Goal: Information Seeking & Learning: Learn about a topic

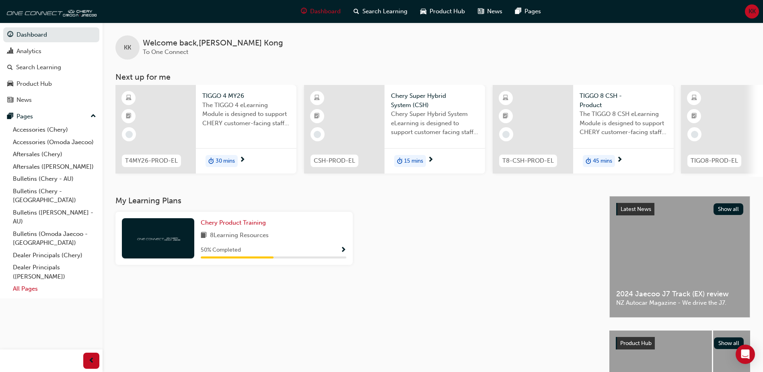
click at [37, 283] on link "All Pages" at bounding box center [55, 289] width 90 height 12
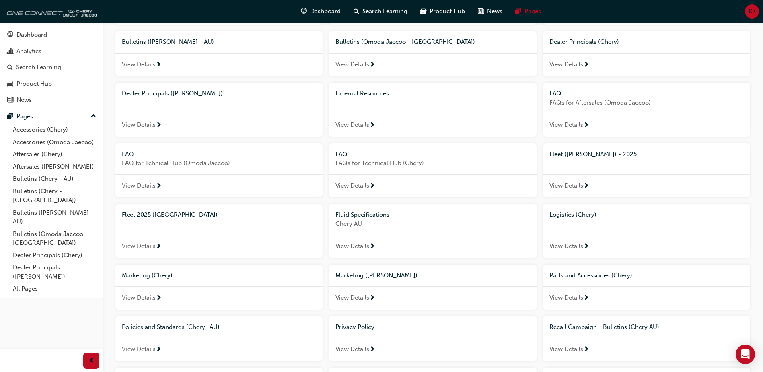
scroll to position [241, 0]
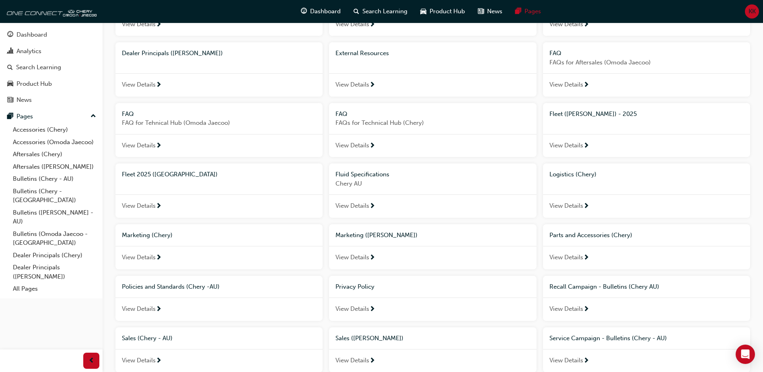
click at [157, 144] on span "next-icon" at bounding box center [159, 145] width 6 height 7
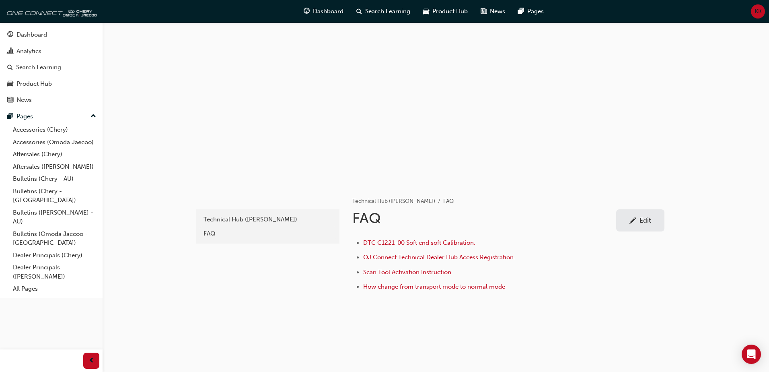
click at [665, 223] on div "Technical Hub (Omoda Jaecoo) FAQ FAQ Edit DTC C1221-00 Soft end soft Calibratio…" at bounding box center [509, 242] width 338 height 116
click at [655, 223] on div "Edit" at bounding box center [641, 220] width 36 height 10
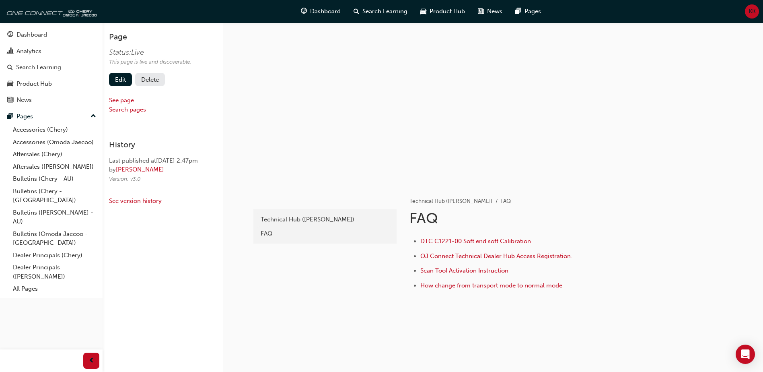
click at [283, 306] on div "edit Technical Hub ([PERSON_NAME]) FAQ" at bounding box center [324, 254] width 145 height 140
click at [45, 129] on link "Accessories (Chery)" at bounding box center [55, 130] width 90 height 12
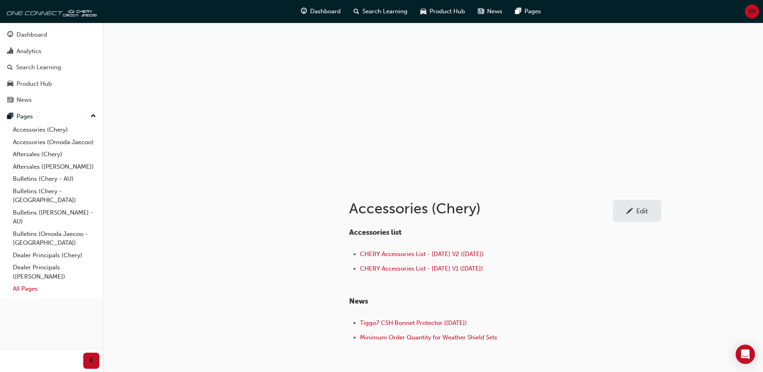
click at [28, 283] on link "All Pages" at bounding box center [55, 289] width 90 height 12
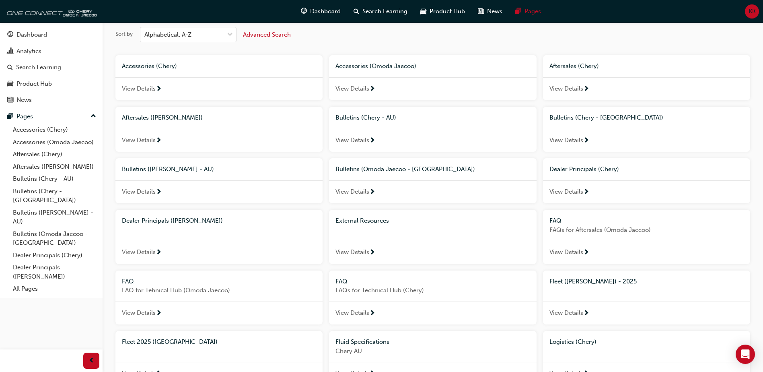
scroll to position [80, 0]
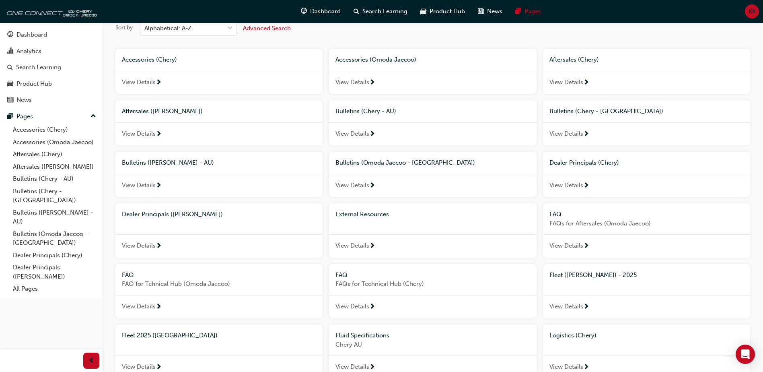
click at [154, 277] on div "FAQ" at bounding box center [219, 274] width 194 height 9
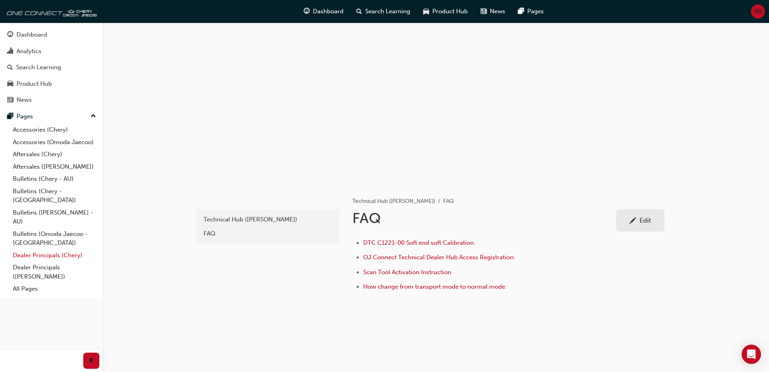
click at [44, 249] on link "Dealer Principals (Chery)" at bounding box center [55, 255] width 90 height 12
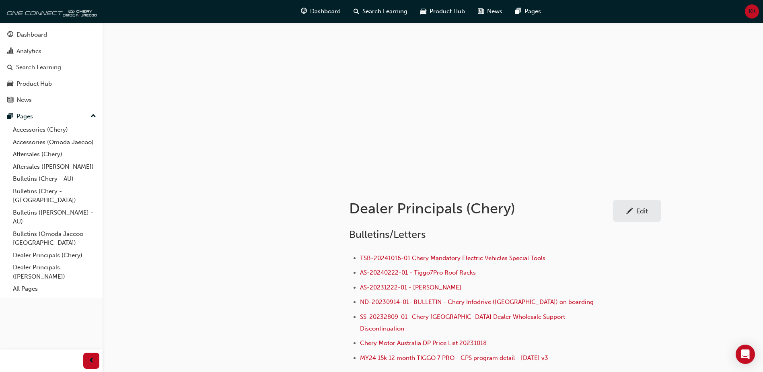
click at [273, 252] on div at bounding box center [264, 362] width 145 height 357
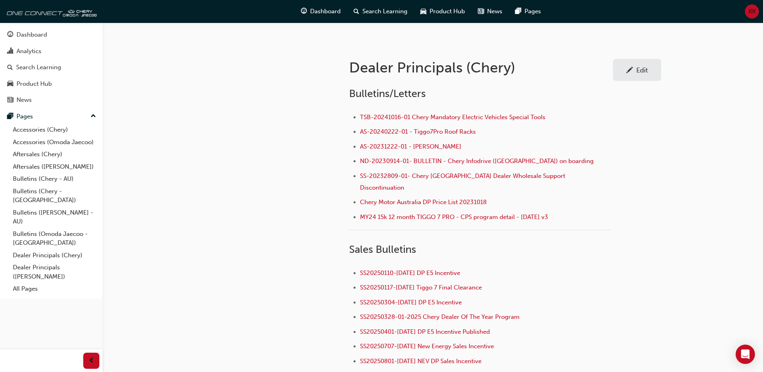
scroll to position [203, 0]
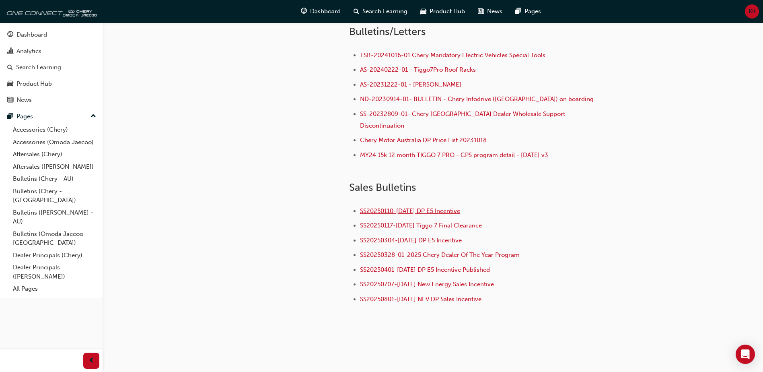
click at [460, 207] on span "SS20250110-[DATE] DP E5 Incentive" at bounding box center [410, 210] width 100 height 7
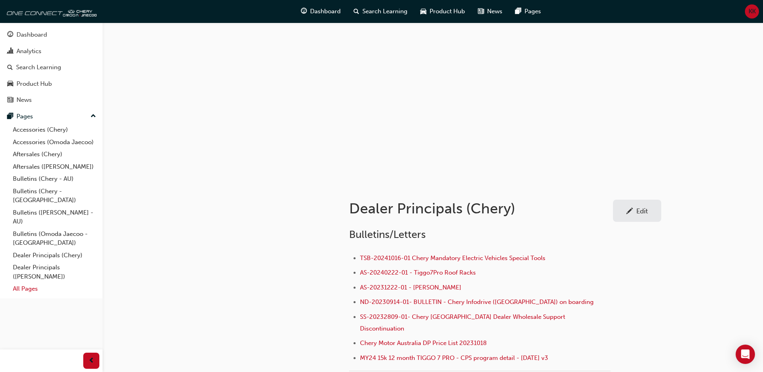
click at [42, 283] on link "All Pages" at bounding box center [55, 289] width 90 height 12
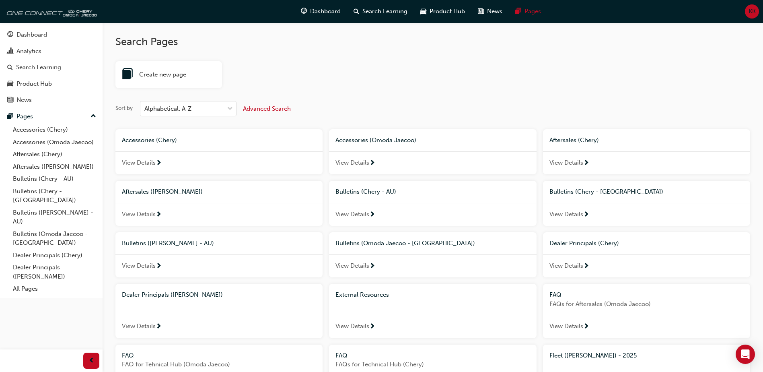
click at [346, 107] on div "Sort by Alphabetical: A-Z Advanced Search" at bounding box center [433, 108] width 635 height 15
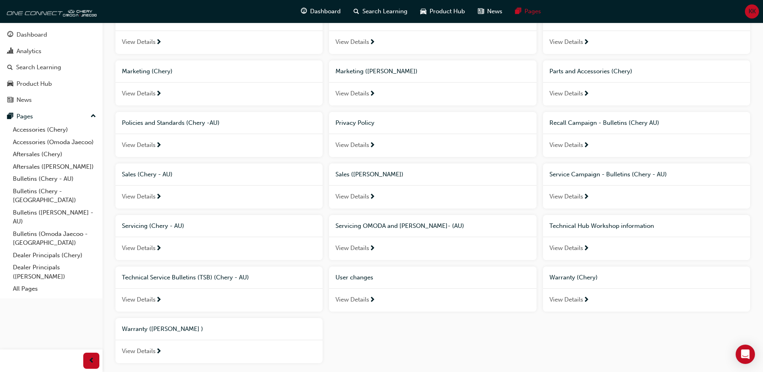
scroll to position [449, 0]
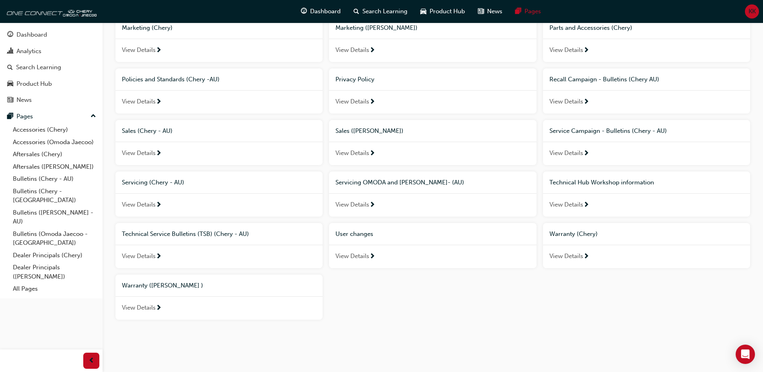
click at [365, 234] on span "User changes" at bounding box center [355, 233] width 38 height 7
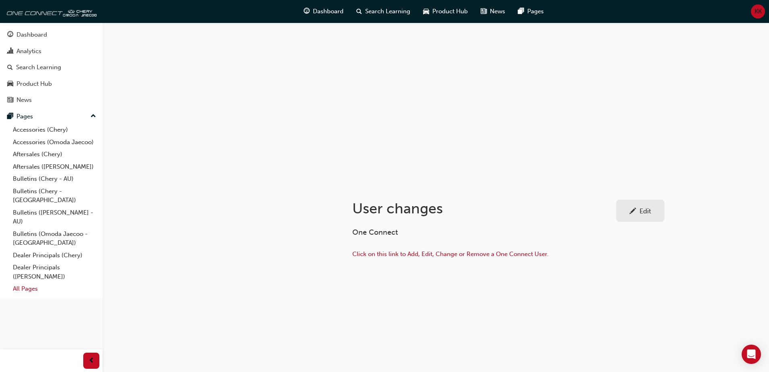
click at [42, 285] on link "All Pages" at bounding box center [55, 289] width 90 height 12
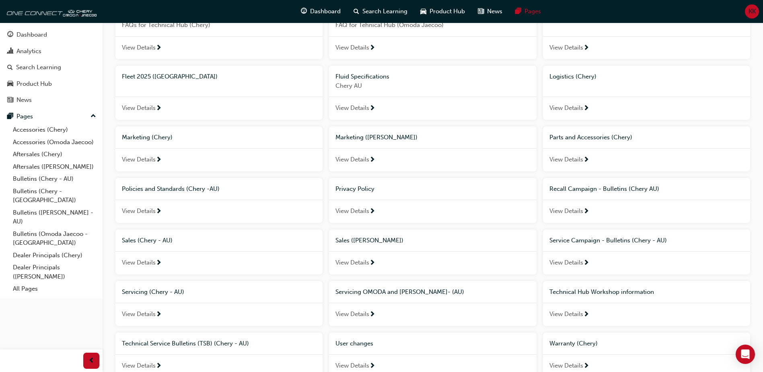
scroll to position [328, 0]
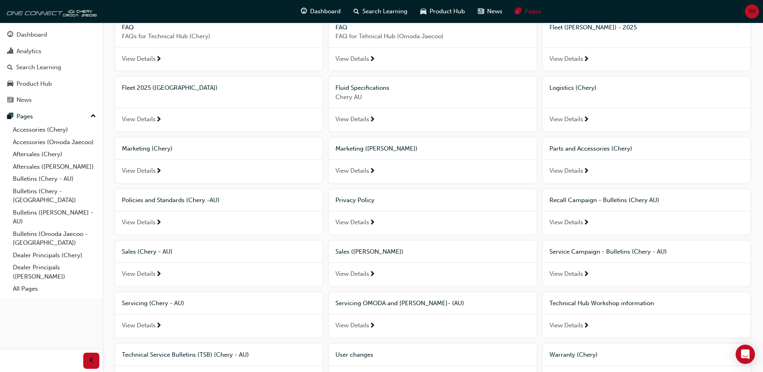
click at [171, 146] on span "Marketing (Chery)" at bounding box center [147, 148] width 51 height 7
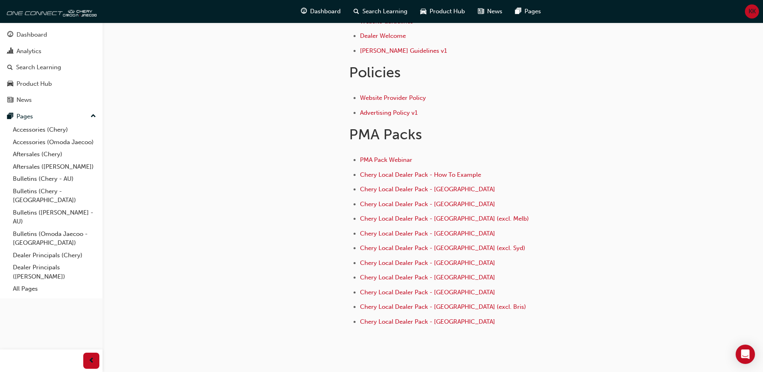
scroll to position [309, 0]
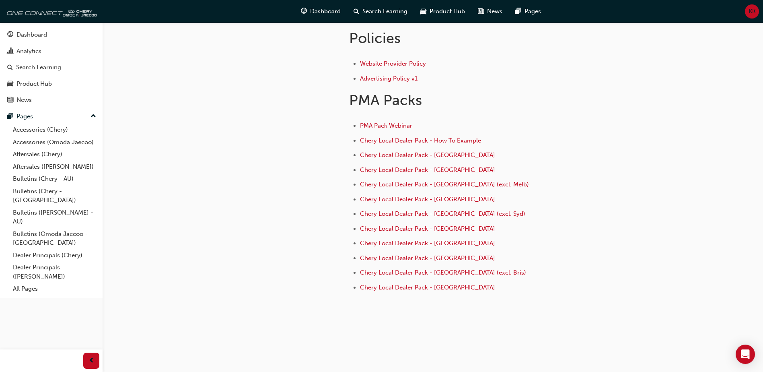
click at [360, 228] on li "Chery Local Dealer Pack - Tasmania" at bounding box center [485, 230] width 251 height 12
click at [90, 362] on span "prev-icon" at bounding box center [92, 361] width 6 height 10
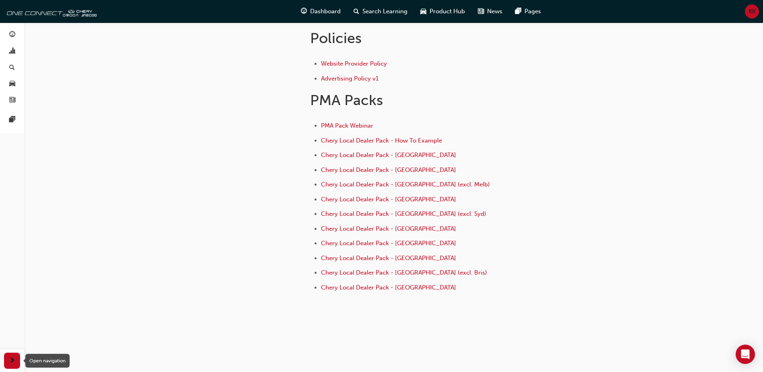
click at [10, 359] on span "next-icon" at bounding box center [12, 361] width 6 height 10
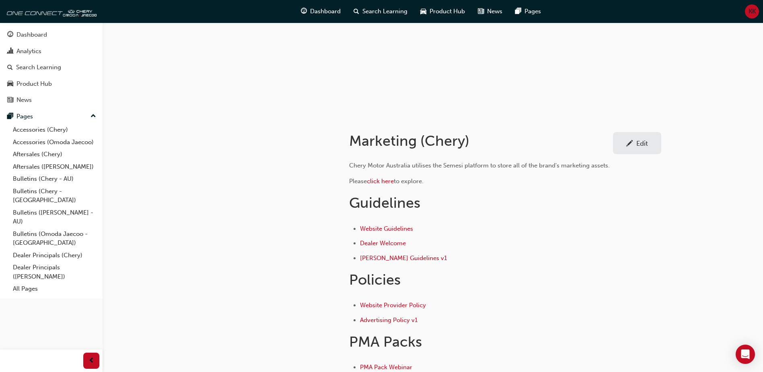
scroll to position [0, 0]
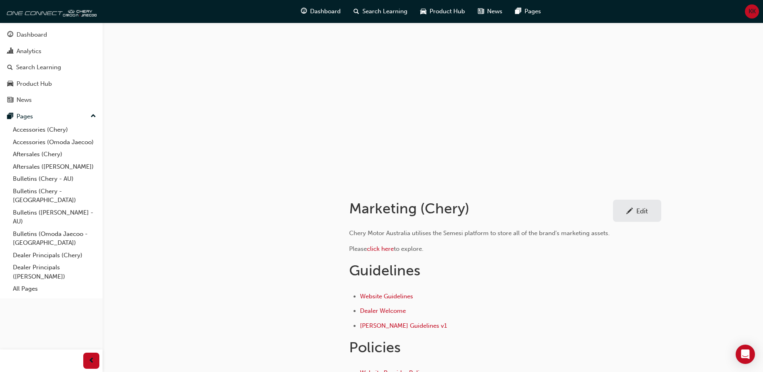
click at [640, 212] on div "Edit" at bounding box center [643, 211] width 12 height 8
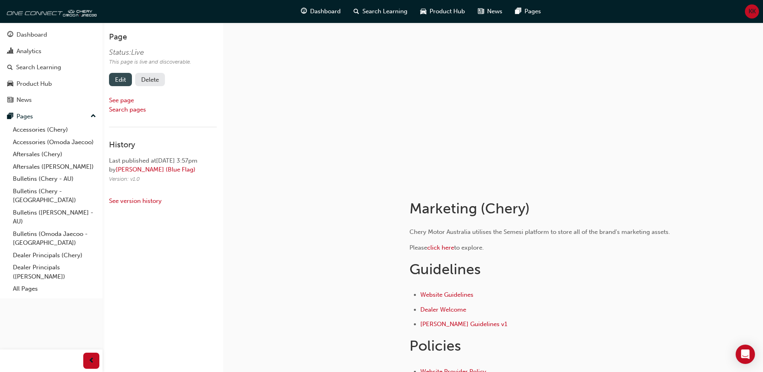
click at [121, 84] on link "Edit" at bounding box center [120, 79] width 23 height 13
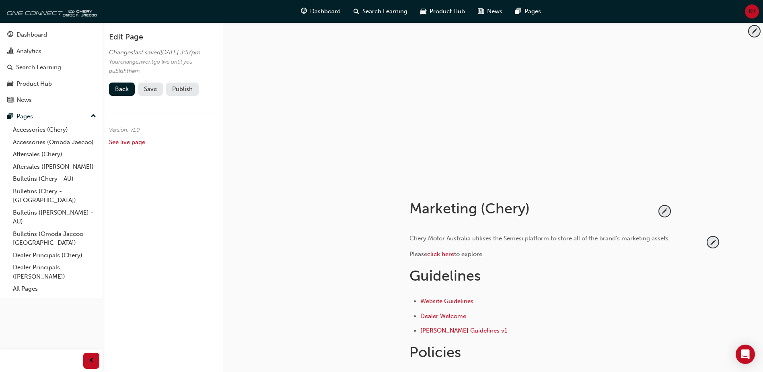
drag, startPoint x: 420, startPoint y: 276, endPoint x: 473, endPoint y: 275, distance: 53.5
click at [473, 275] on span "Guidelines" at bounding box center [445, 275] width 71 height 17
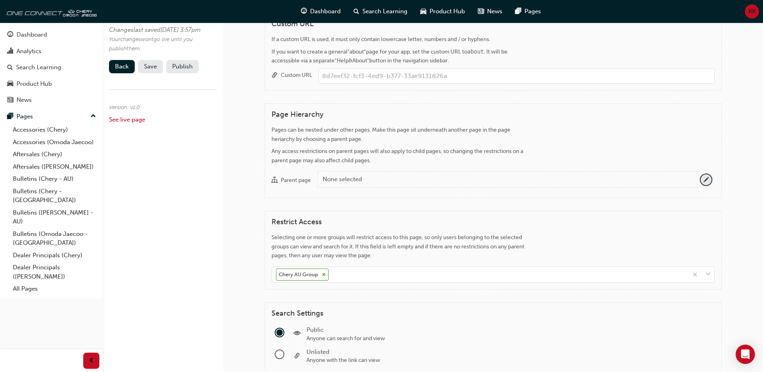
scroll to position [765, 0]
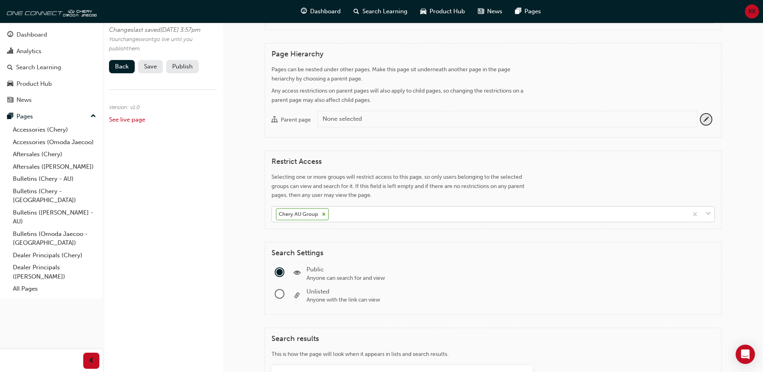
click at [349, 215] on div "Chery AU Group" at bounding box center [480, 214] width 416 height 16
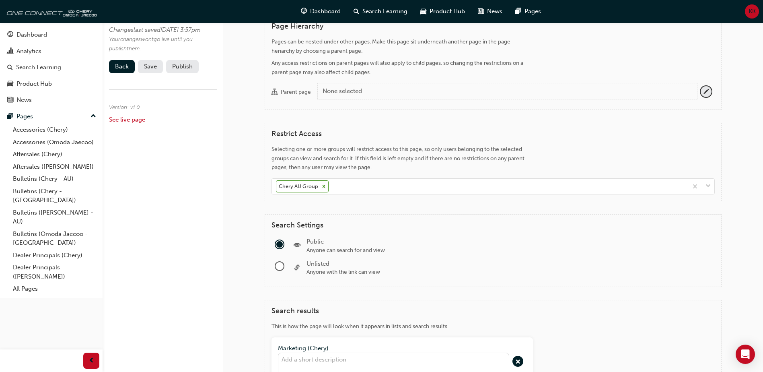
scroll to position [845, 0]
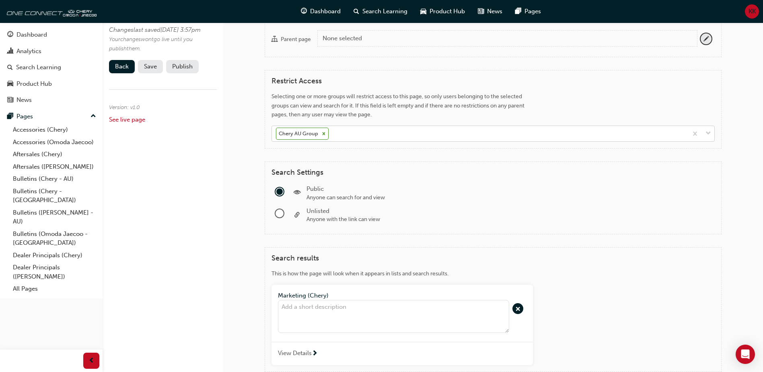
click at [357, 137] on div "Chery AU Group" at bounding box center [480, 134] width 416 height 16
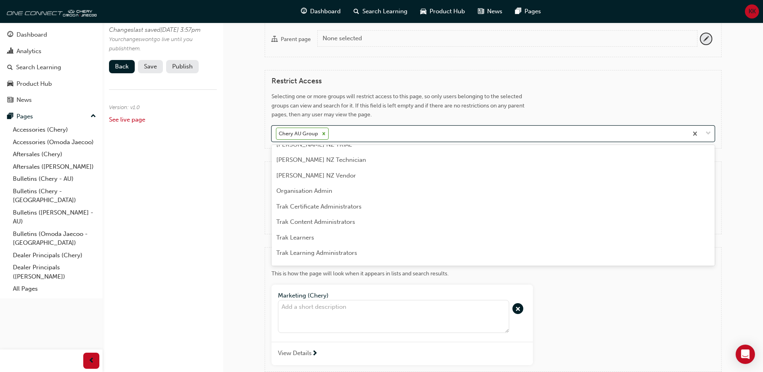
scroll to position [890, 0]
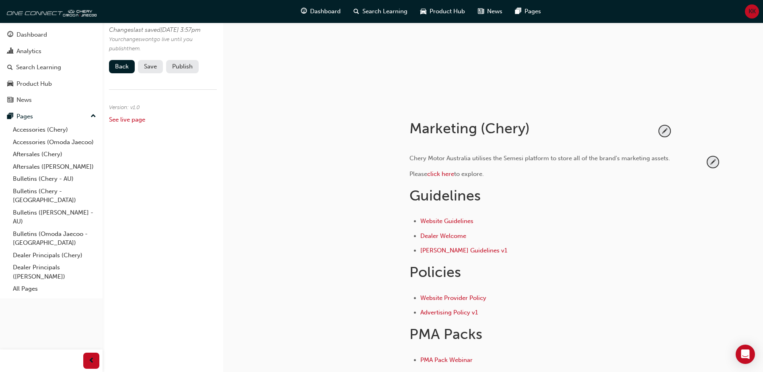
scroll to position [52, 0]
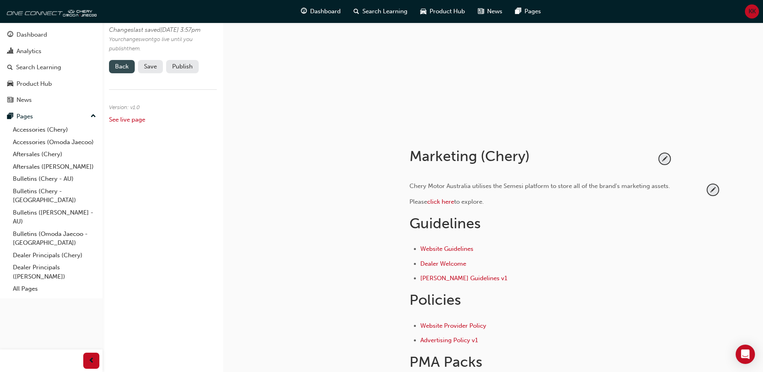
click at [116, 73] on link "Back" at bounding box center [122, 66] width 26 height 13
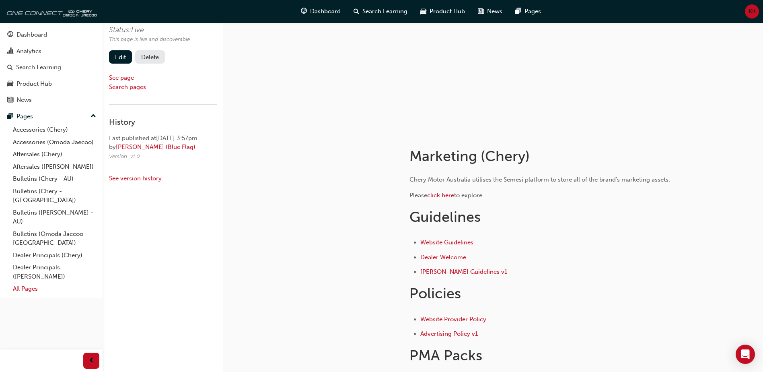
click at [31, 283] on link "All Pages" at bounding box center [55, 289] width 90 height 12
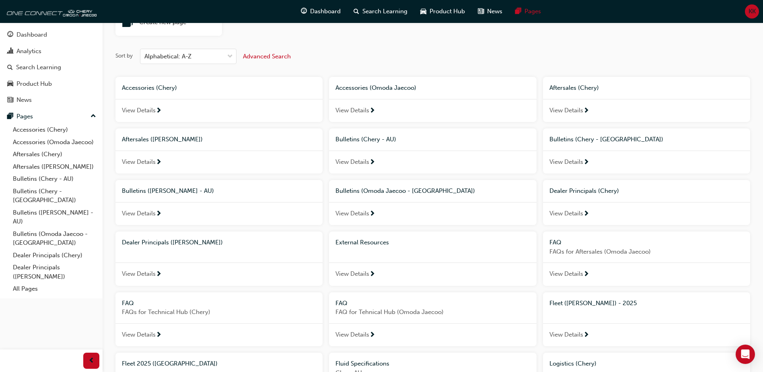
click at [324, 68] on div "Create new page Sort by Alphabetical: A-Z Advanced Search Accessories (Chery) V…" at bounding box center [433, 366] width 635 height 714
click at [277, 61] on button "Advanced Search" at bounding box center [267, 56] width 48 height 15
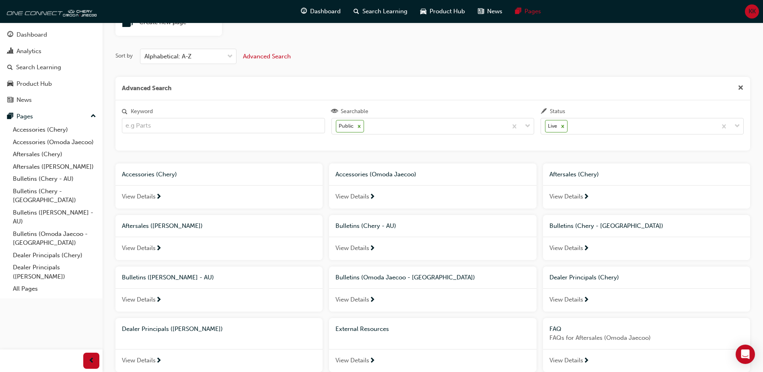
click at [344, 58] on div "Sort by Alphabetical: A-Z Advanced Search" at bounding box center [433, 56] width 635 height 15
click at [359, 127] on icon at bounding box center [359, 126] width 3 height 3
click at [366, 127] on input "Searchable Public" at bounding box center [366, 125] width 1 height 7
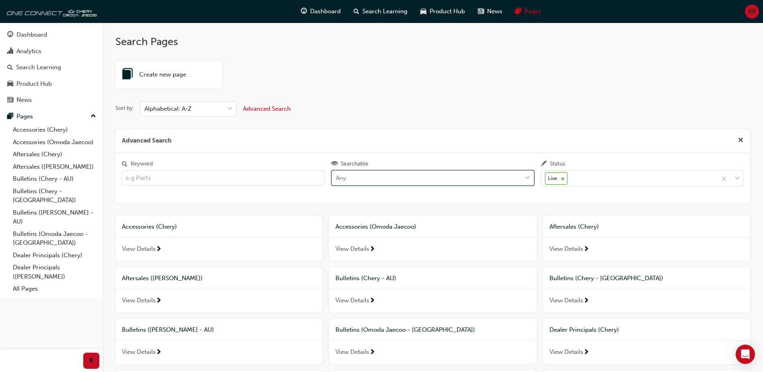
click at [364, 178] on div "Any" at bounding box center [427, 178] width 190 height 14
click at [337, 178] on input "Searchable option Public, deselected. 0 results available. Select is focused ,t…" at bounding box center [336, 177] width 1 height 7
click at [356, 215] on span "Unlisted" at bounding box center [347, 213] width 23 height 7
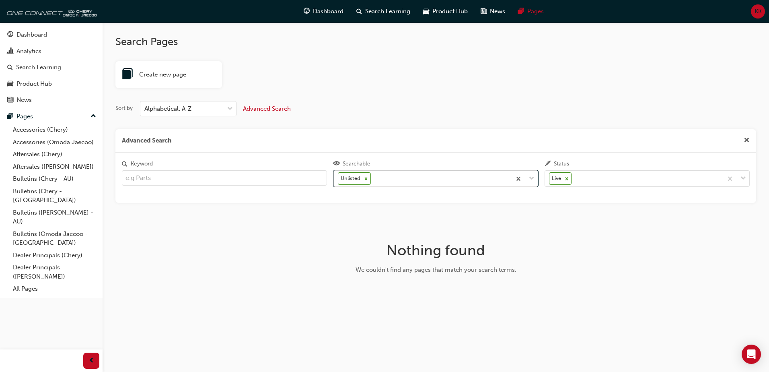
click at [364, 176] on icon at bounding box center [366, 179] width 6 height 6
click at [373, 176] on input "Searchable option Unlisted, selected. 0 results available. Select is focused ,t…" at bounding box center [373, 178] width 1 height 7
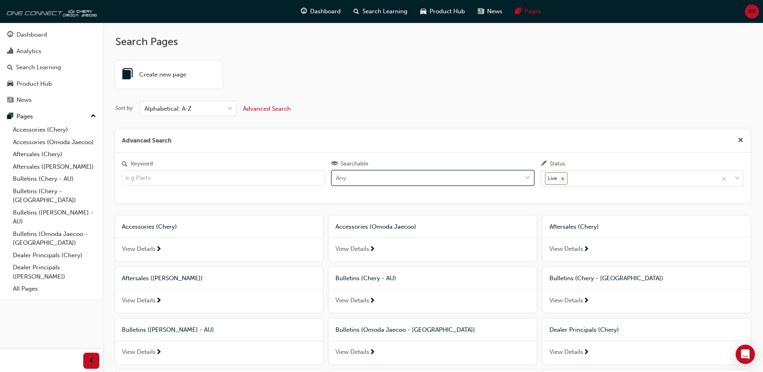
click at [363, 178] on div "Any" at bounding box center [427, 178] width 190 height 14
click at [337, 178] on input "Searchable option Unlisted, deselected. 0 results available. Select is focused …" at bounding box center [336, 177] width 1 height 7
click at [355, 195] on div "Public" at bounding box center [433, 198] width 203 height 16
click at [604, 181] on div "Live" at bounding box center [629, 179] width 176 height 16
click at [570, 181] on input "Status Live" at bounding box center [569, 178] width 1 height 7
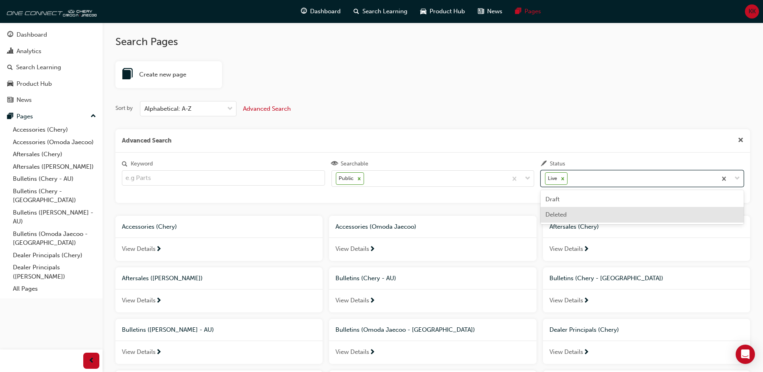
click at [569, 211] on div "Deleted" at bounding box center [642, 215] width 203 height 16
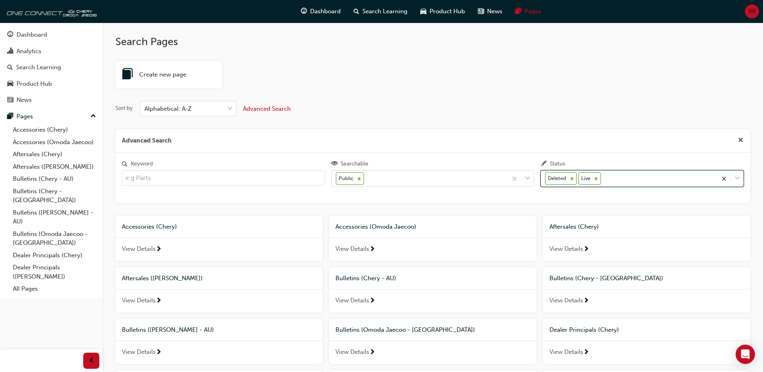
click at [595, 179] on icon at bounding box center [597, 179] width 6 height 6
click at [603, 179] on input "Status option Deleted, selected. 0 results available. Select is focused ,type t…" at bounding box center [603, 178] width 1 height 7
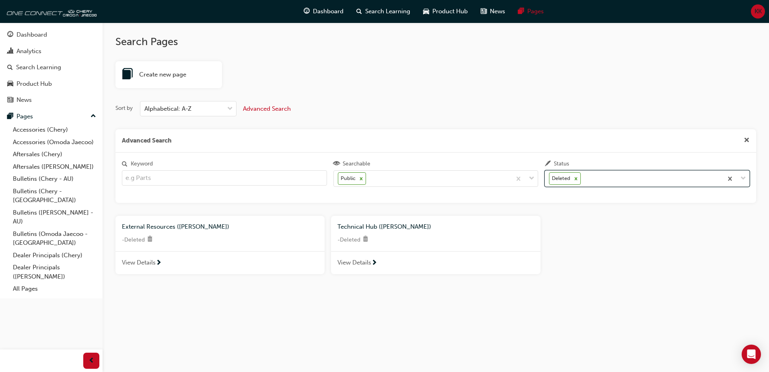
click at [196, 228] on span "External Resources (Omoda Jaecoo)" at bounding box center [175, 226] width 107 height 7
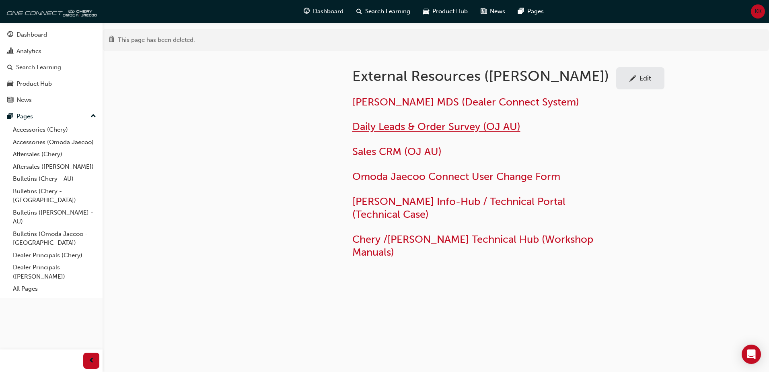
click at [404, 130] on span "Daily Leads & Order Survey (OJ AU)" at bounding box center [437, 126] width 168 height 12
click at [28, 283] on link "All Pages" at bounding box center [55, 289] width 90 height 12
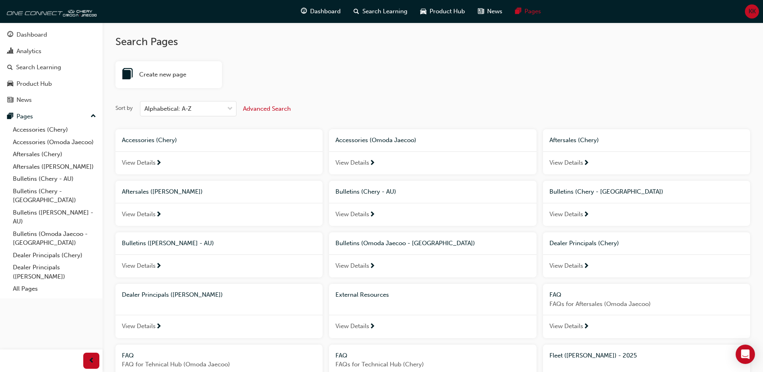
click at [254, 110] on span "Advanced Search" at bounding box center [267, 108] width 48 height 7
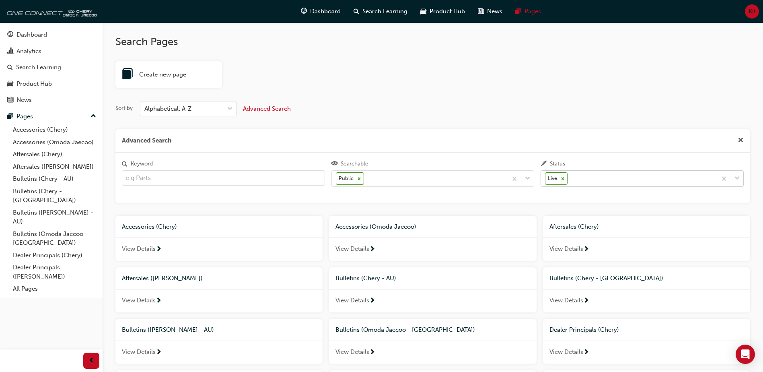
click at [594, 182] on div "Live" at bounding box center [629, 179] width 176 height 16
click at [570, 182] on input "Status Live" at bounding box center [569, 178] width 1 height 7
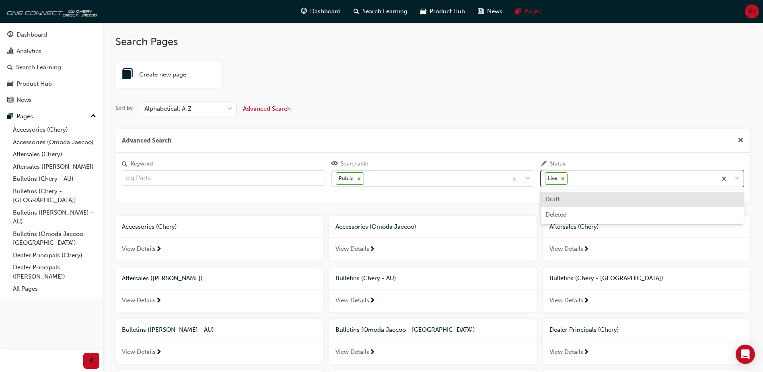
click at [567, 200] on div "Draft" at bounding box center [642, 200] width 203 height 16
click at [569, 179] on div at bounding box center [565, 179] width 9 height 12
click at [596, 179] on input "Status option Draft, selected. 0 results available. Select is focused ,type to …" at bounding box center [596, 178] width 1 height 7
click at [563, 179] on icon at bounding box center [563, 178] width 3 height 3
click at [569, 179] on input "Status option Draft, deselected. 0 results available. Select is focused ,type t…" at bounding box center [569, 178] width 1 height 7
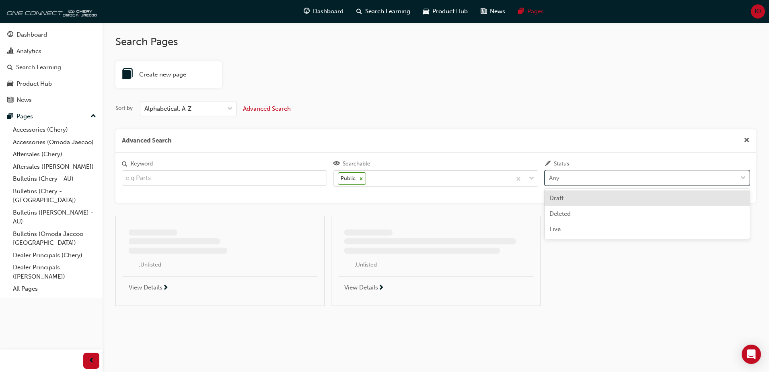
click at [566, 178] on div "Any" at bounding box center [641, 178] width 192 height 14
click at [550, 178] on input "Status option Live, deselected. option Draft focused, 1 of 3. 3 results availab…" at bounding box center [549, 177] width 1 height 7
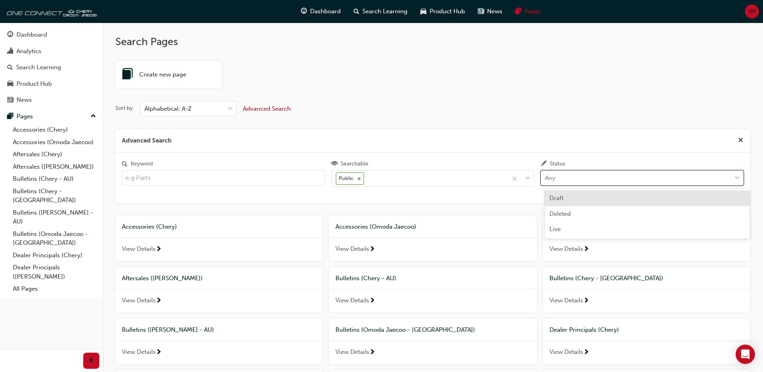
click at [564, 198] on div "Draft" at bounding box center [647, 198] width 205 height 16
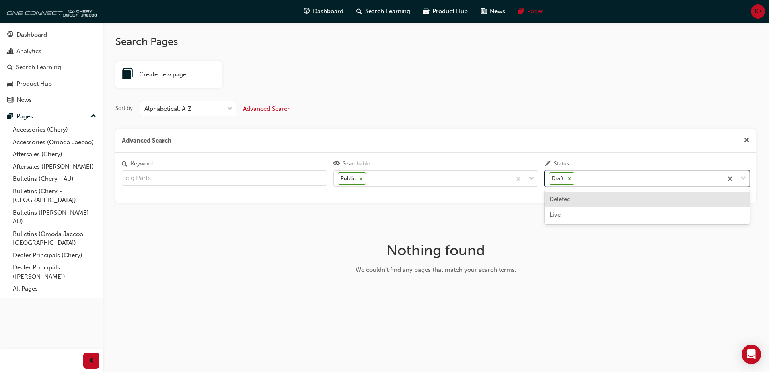
click at [591, 179] on div "Draft" at bounding box center [634, 179] width 178 height 16
click at [577, 179] on input "Status option Draft, selected. option Deleted focused, 2 of 3. 2 results availa…" at bounding box center [576, 178] width 1 height 7
click at [583, 201] on div "Deleted" at bounding box center [647, 200] width 205 height 16
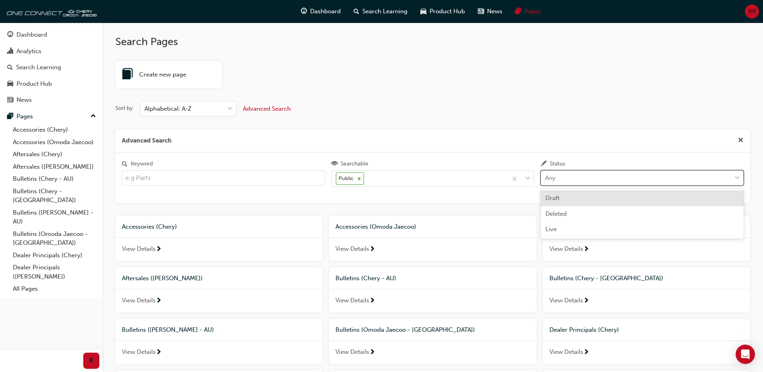
click at [578, 183] on div "Any" at bounding box center [636, 178] width 190 height 14
click at [546, 181] on input "Status option Deleted, selected. option Draft focused, 1 of 3. 3 results availa…" at bounding box center [545, 177] width 1 height 7
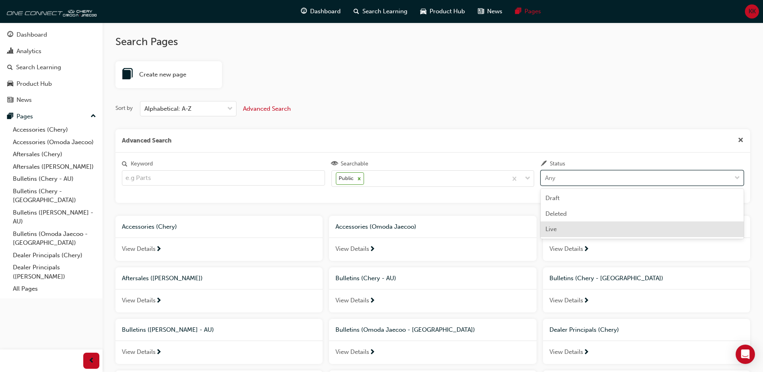
click at [562, 231] on div "Live" at bounding box center [642, 229] width 203 height 16
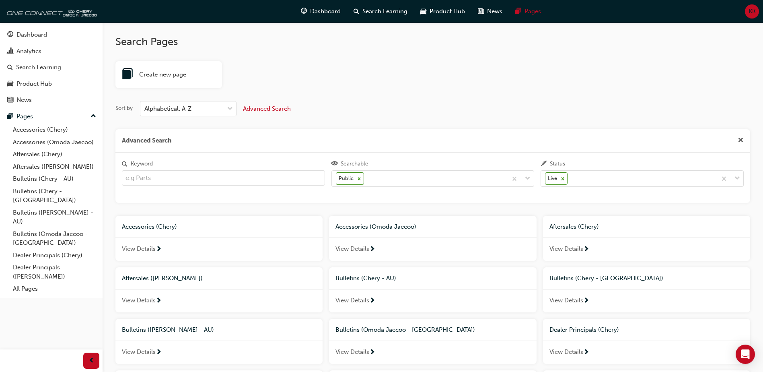
click at [493, 142] on div "Advanced Search" at bounding box center [433, 140] width 635 height 23
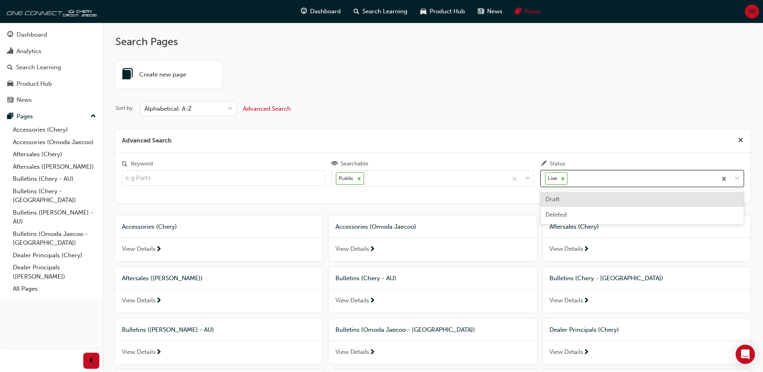
click at [736, 177] on span "down-icon" at bounding box center [738, 178] width 6 height 10
click at [570, 177] on input "Status option Live, selected. option Draft focused, 1 of 3. 2 results available…" at bounding box center [569, 178] width 1 height 7
click at [736, 177] on span "down-icon" at bounding box center [738, 178] width 6 height 10
click at [570, 177] on input "Status option Live, selected. option Draft focused, 1 of 3. 2 results available…" at bounding box center [569, 178] width 1 height 7
click at [305, 184] on input "Keyword" at bounding box center [223, 177] width 203 height 15
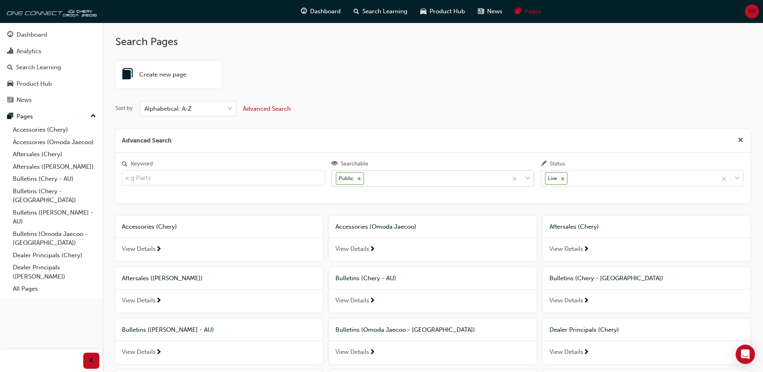
click at [533, 180] on div at bounding box center [520, 179] width 27 height 16
click at [367, 180] on input "Searchable Public" at bounding box center [366, 178] width 1 height 7
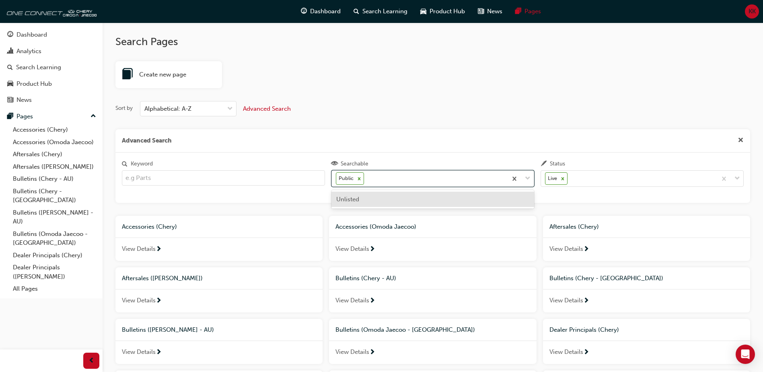
click at [531, 151] on div "Advanced Search" at bounding box center [433, 140] width 635 height 23
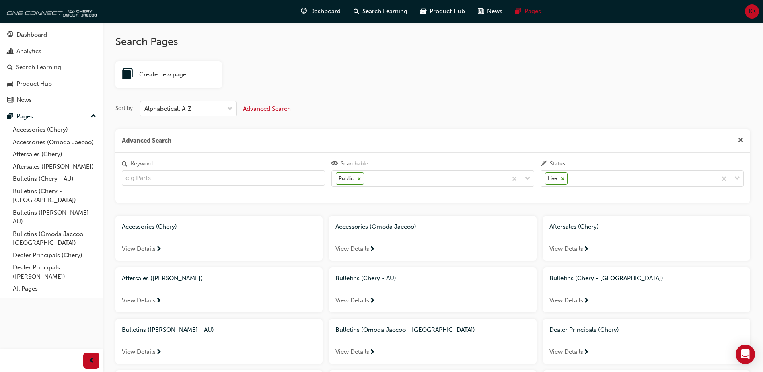
click at [741, 139] on span "cross-icon" at bounding box center [741, 140] width 6 height 7
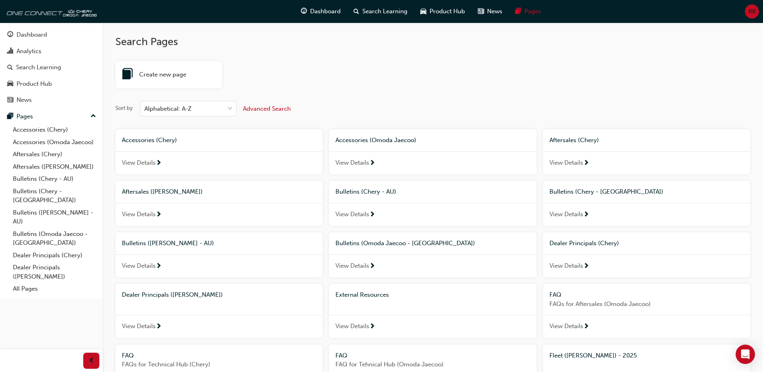
click at [442, 105] on div "Sort by Alphabetical: A-Z Advanced Search" at bounding box center [433, 108] width 635 height 15
click at [324, 160] on div "Accessories (Chery) View Details" at bounding box center [219, 151] width 214 height 45
click at [323, 161] on div "Accessories (Chery) View Details" at bounding box center [219, 151] width 214 height 45
click at [324, 161] on div "Accessories (Chery) View Details" at bounding box center [219, 151] width 214 height 45
click at [328, 107] on div "Sort by Alphabetical: A-Z Advanced Search" at bounding box center [433, 108] width 635 height 15
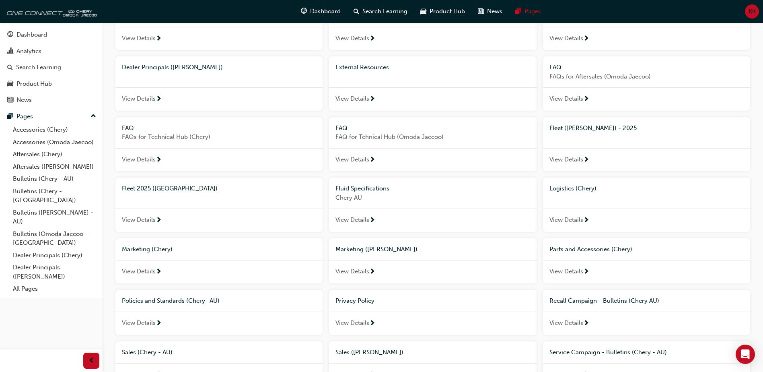
scroll to position [241, 0]
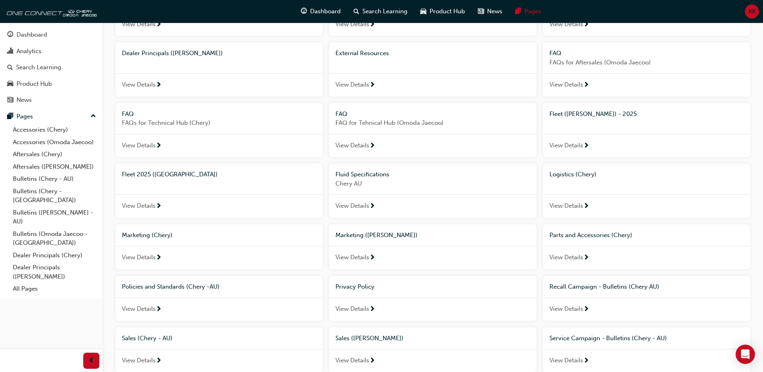
click at [562, 52] on div "FAQ" at bounding box center [647, 53] width 194 height 9
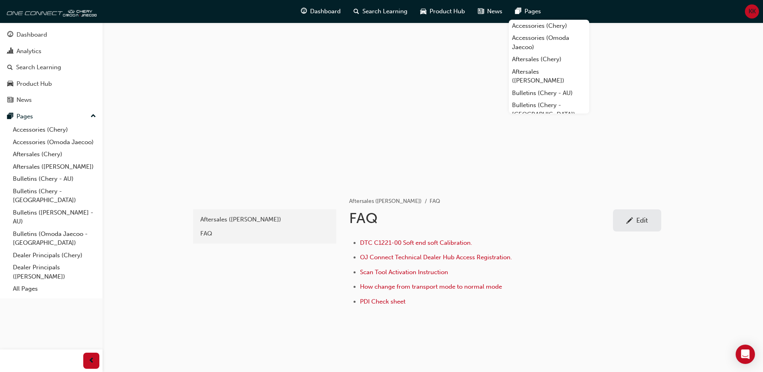
click at [528, 200] on ul "Aftersales (Omoda Jaecoo) FAQ" at bounding box center [505, 201] width 312 height 10
click at [518, 217] on h1 "FAQ" at bounding box center [481, 218] width 264 height 18
click at [544, 231] on div "FAQ Edit" at bounding box center [505, 220] width 312 height 22
click at [342, 217] on div "Aftersales (Omoda Jaecoo) FAQ FAQ Edit DTC C1221-00 Soft end soft Calibration. …" at bounding box center [505, 249] width 338 height 131
